Goal: Information Seeking & Learning: Stay updated

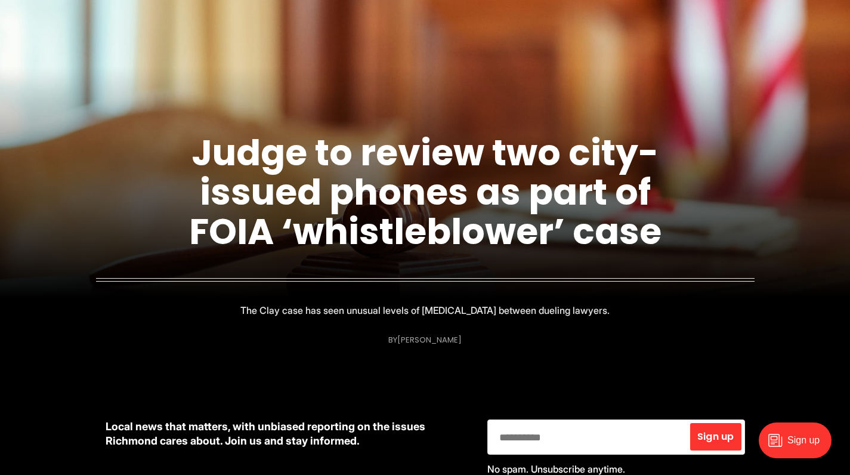
scroll to position [195, 0]
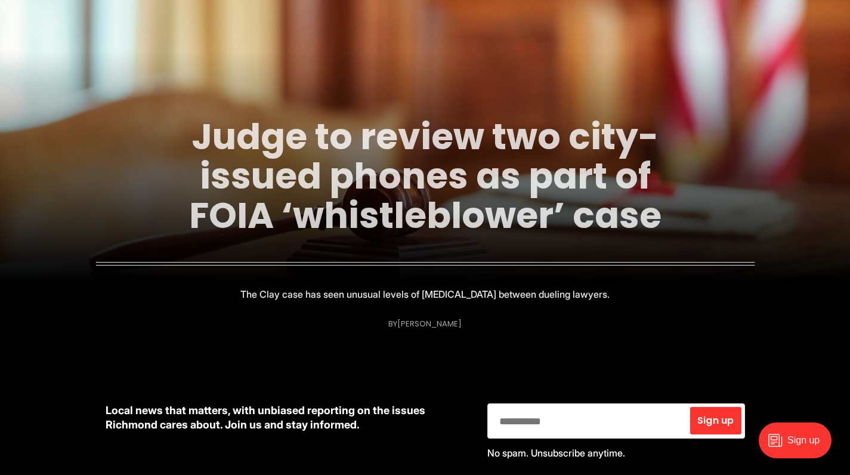
click at [470, 150] on link "Judge to review two city-issued phones as part of FOIA ‘whistleblower’ case" at bounding box center [425, 176] width 473 height 129
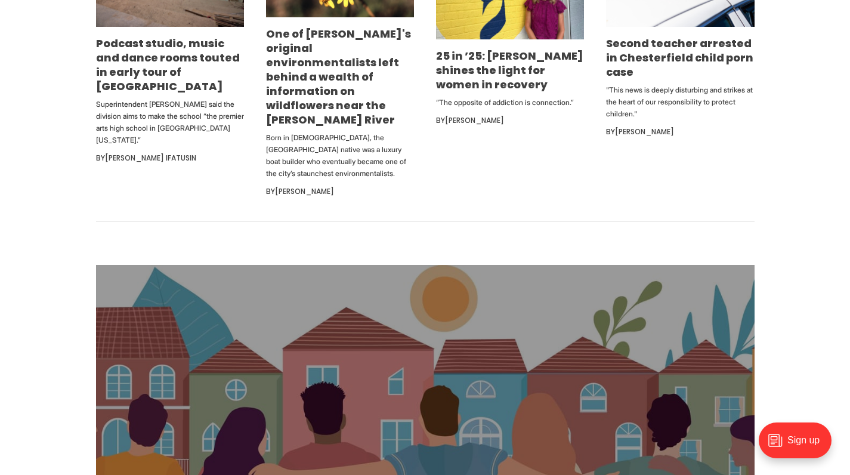
scroll to position [697, 0]
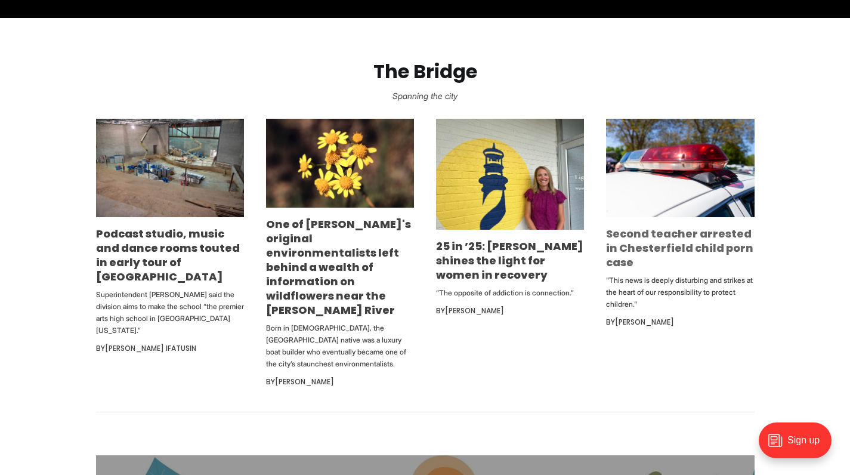
click at [679, 242] on link "Second teacher arrested in Chesterfield child porn case" at bounding box center [679, 248] width 147 height 44
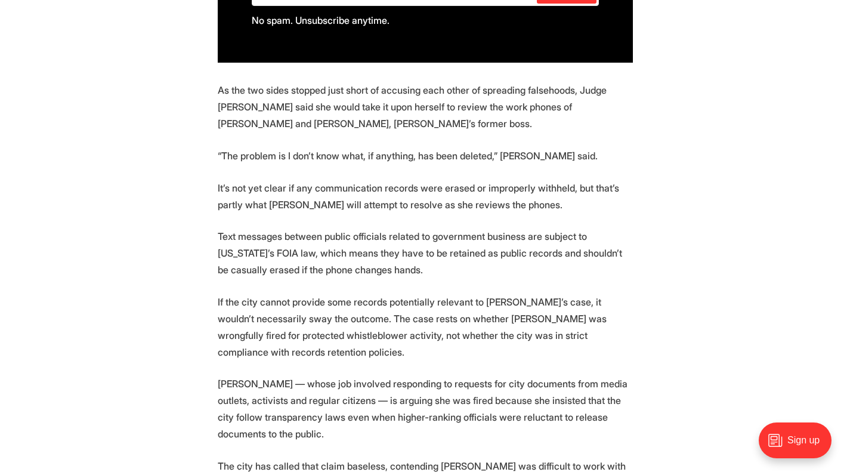
scroll to position [973, 0]
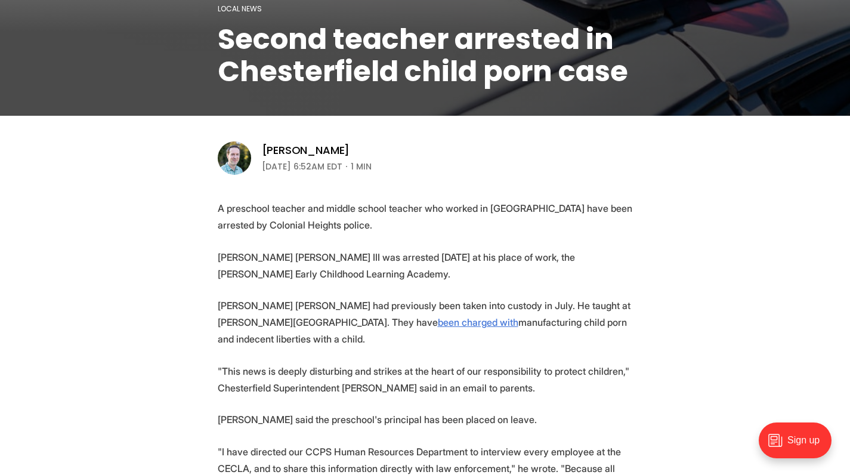
scroll to position [349, 0]
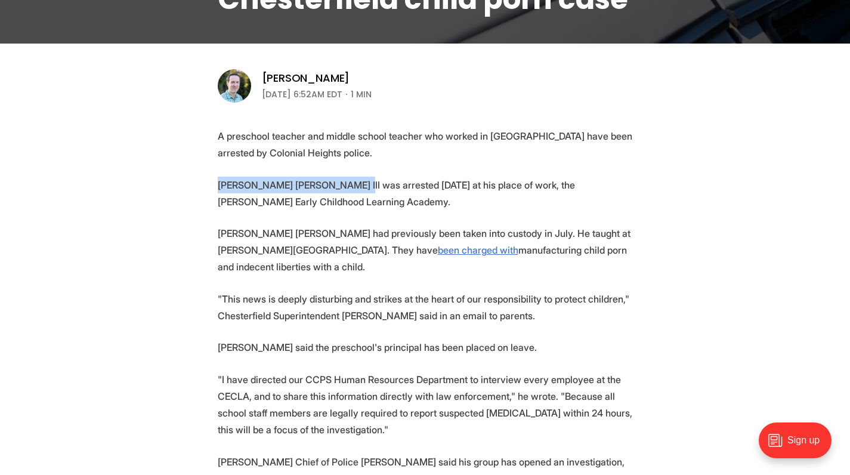
drag, startPoint x: 218, startPoint y: 185, endPoint x: 343, endPoint y: 186, distance: 124.1
click at [343, 187] on p "[PERSON_NAME] [PERSON_NAME] III was arrested [DATE] at his place of work, the […" at bounding box center [425, 193] width 415 height 33
copy p "[PERSON_NAME] [PERSON_NAME] III"
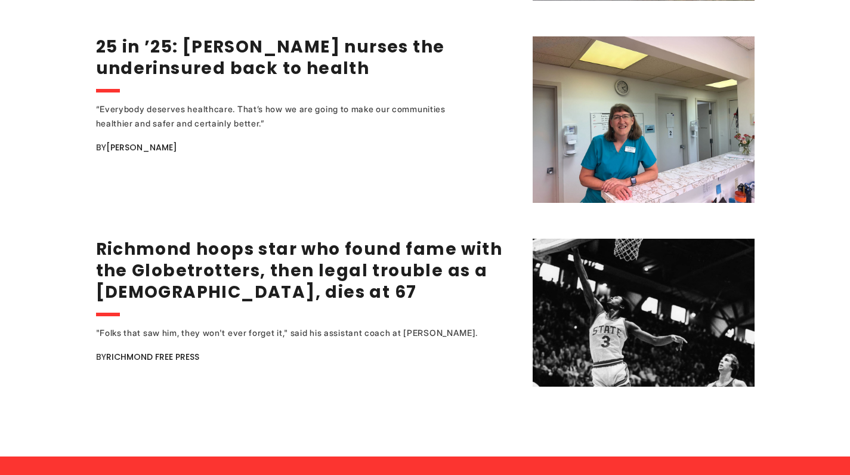
scroll to position [2384, 0]
